Goal: Check status

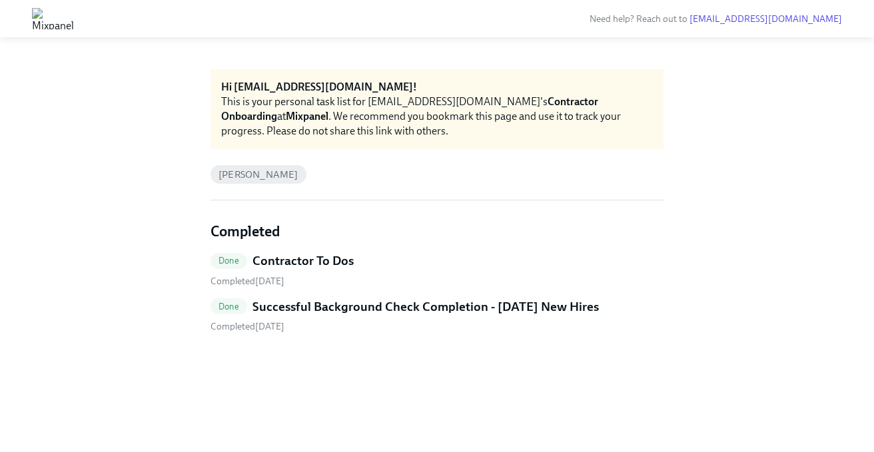
click at [363, 306] on h5 "Successful Background Check Completion - [DATE] New Hires" at bounding box center [425, 306] width 346 height 17
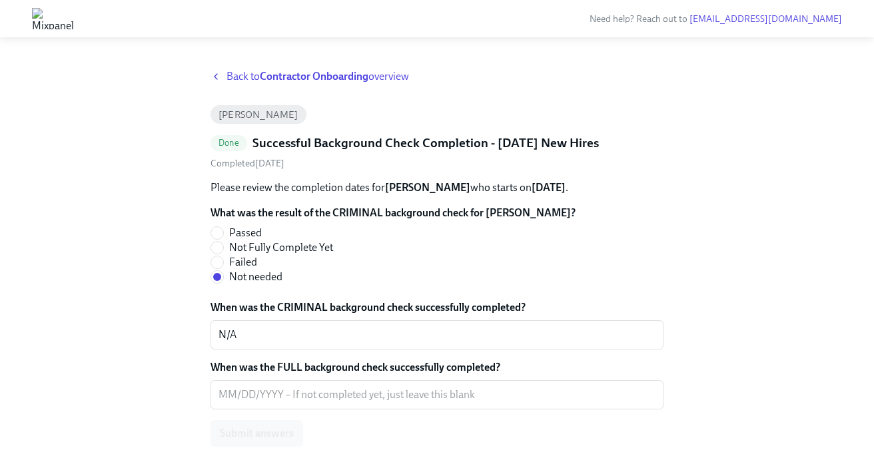
click at [220, 81] on icon at bounding box center [215, 76] width 11 height 11
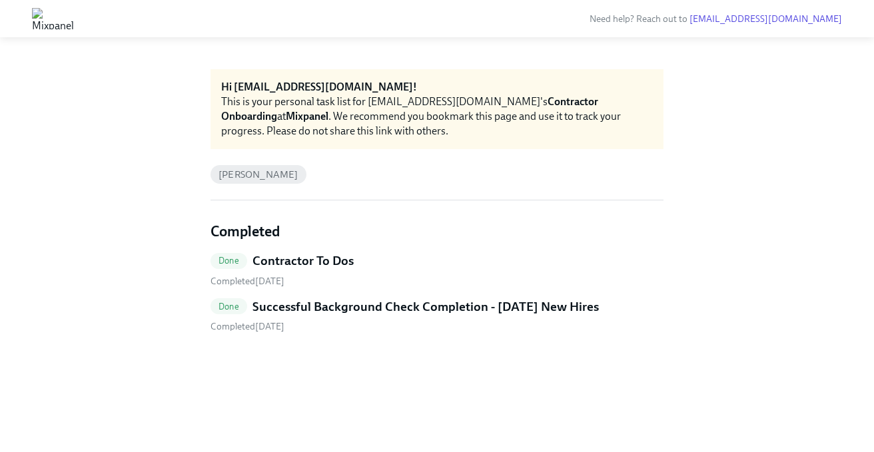
click at [313, 262] on h5 "Contractor To Dos" at bounding box center [302, 260] width 101 height 17
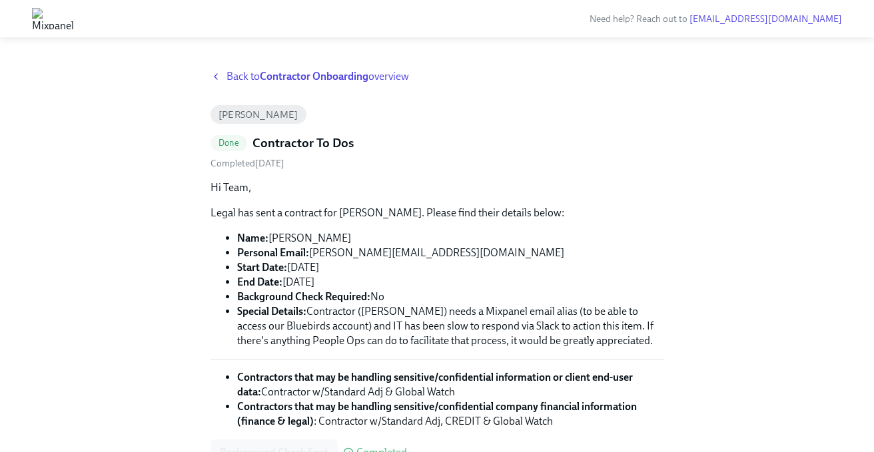
click at [220, 77] on icon at bounding box center [215, 76] width 11 height 11
